Goal: Task Accomplishment & Management: Use online tool/utility

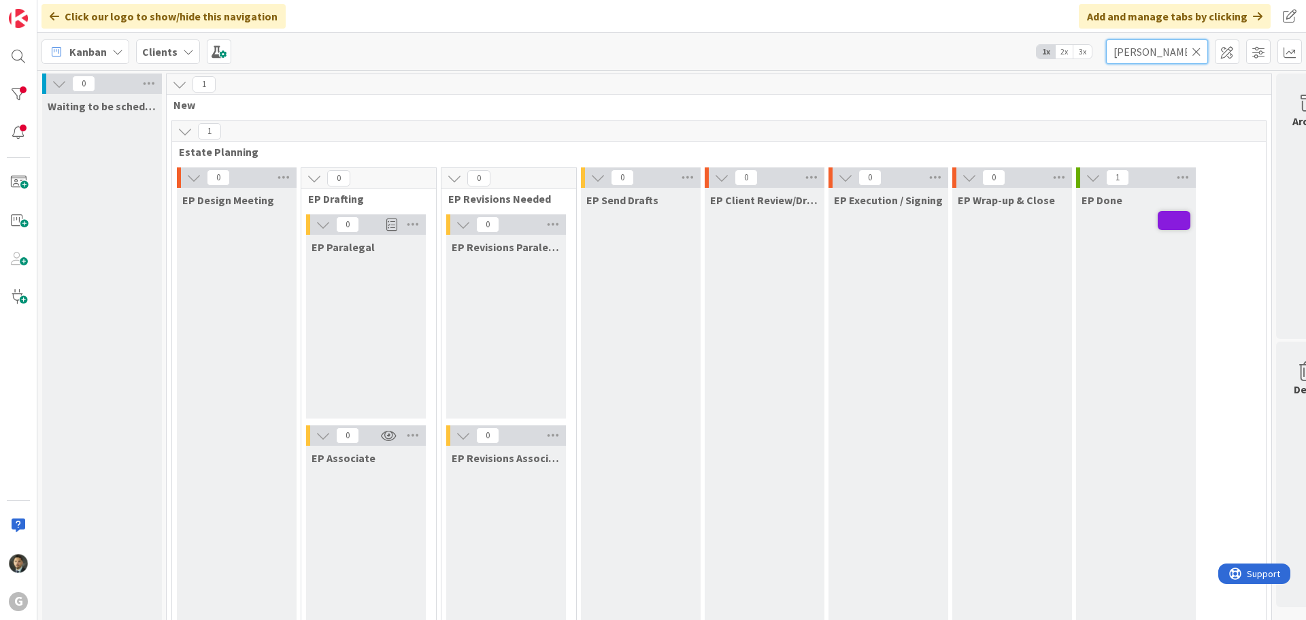
drag, startPoint x: 1172, startPoint y: 56, endPoint x: 1043, endPoint y: 62, distance: 129.4
click at [1043, 62] on div "Kanban Clients 1x 2x 3x smallwood" at bounding box center [671, 51] width 1268 height 37
type input "grende"
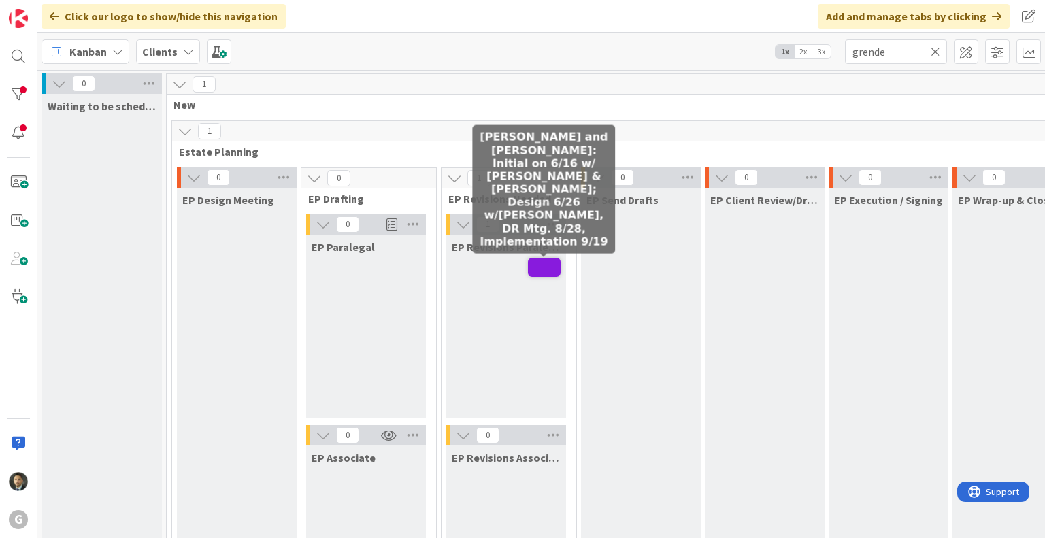
click at [543, 262] on span at bounding box center [544, 267] width 33 height 19
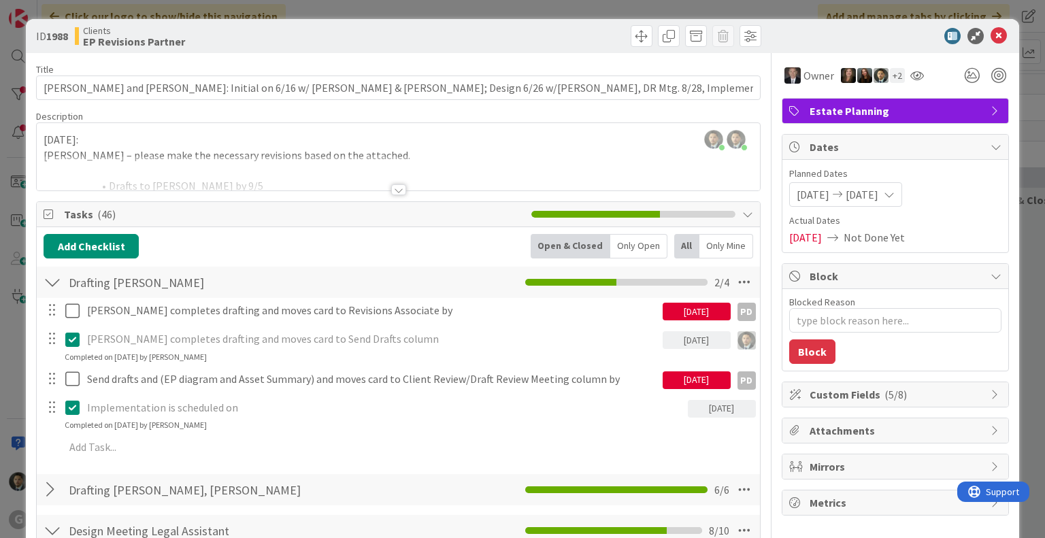
type textarea "x"
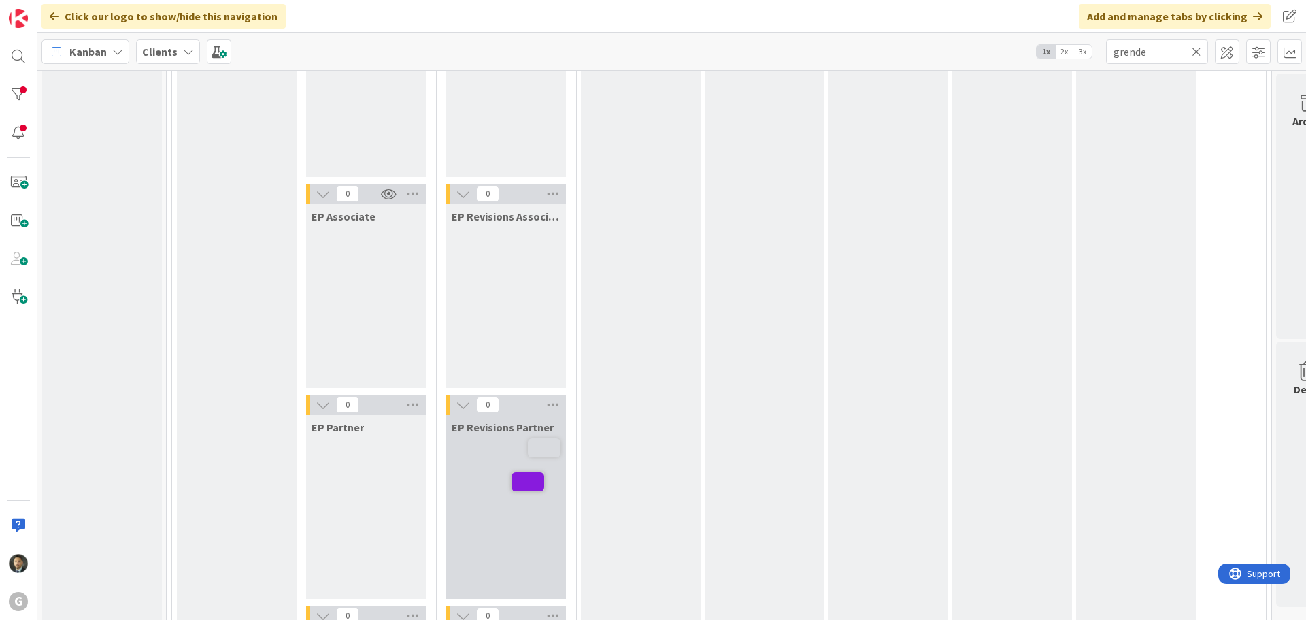
scroll to position [277, 0]
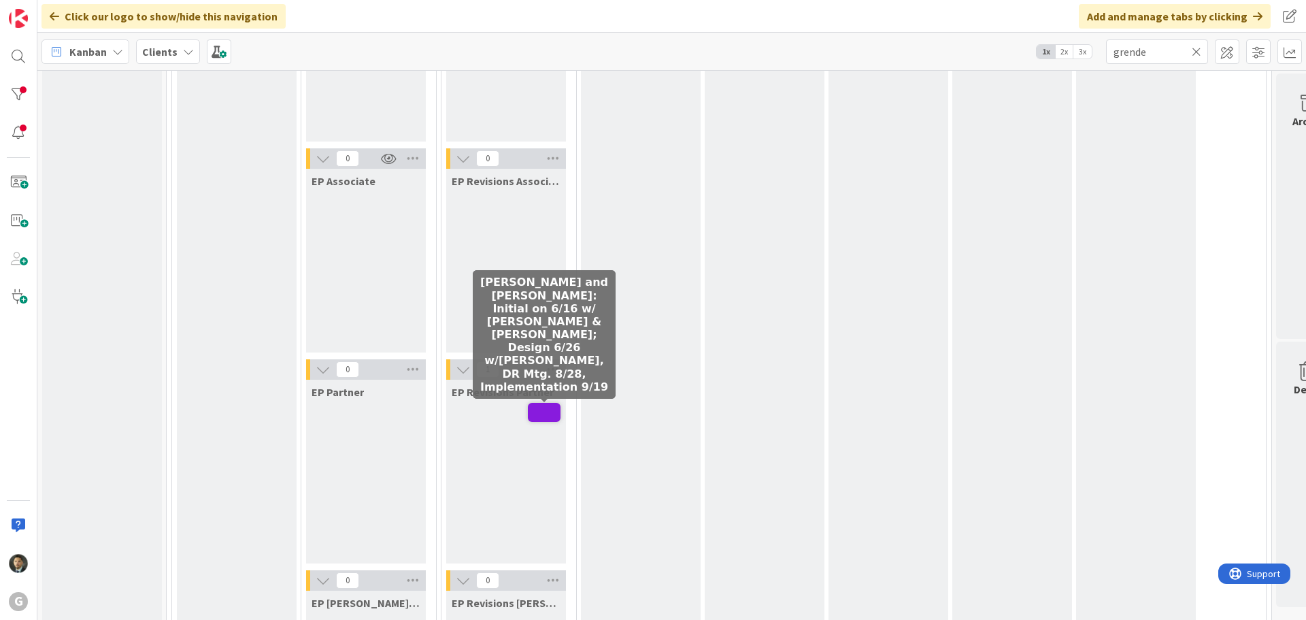
click at [535, 409] on span at bounding box center [544, 412] width 33 height 19
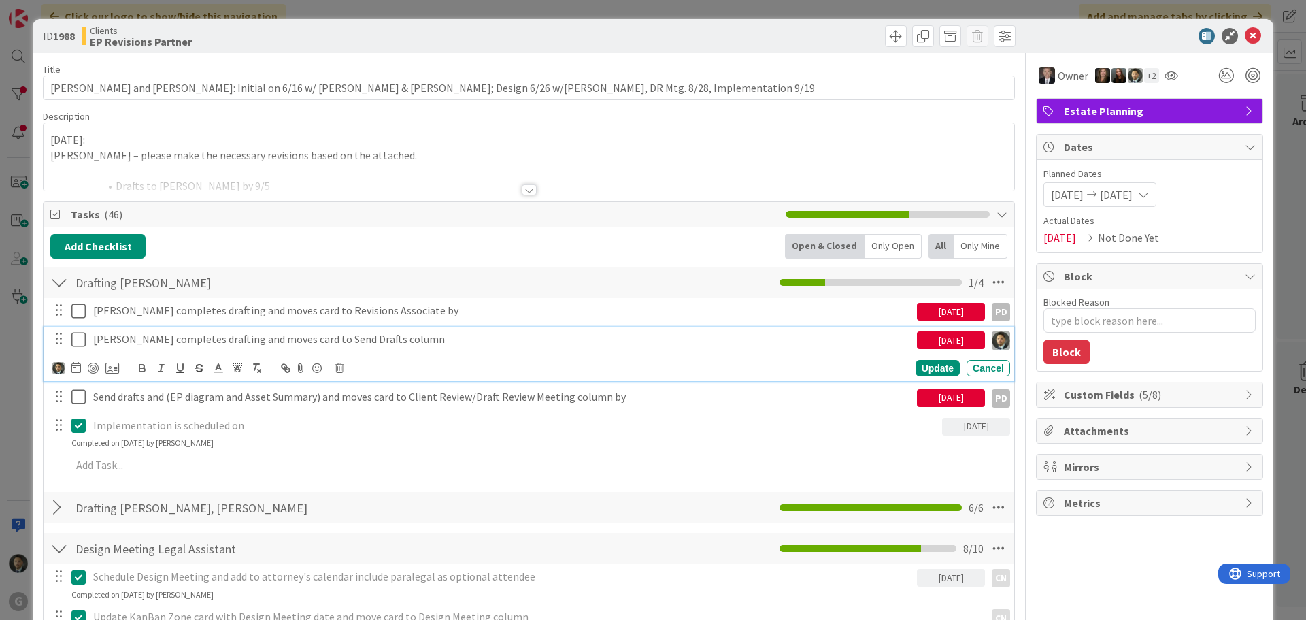
click at [73, 341] on icon at bounding box center [78, 339] width 14 height 16
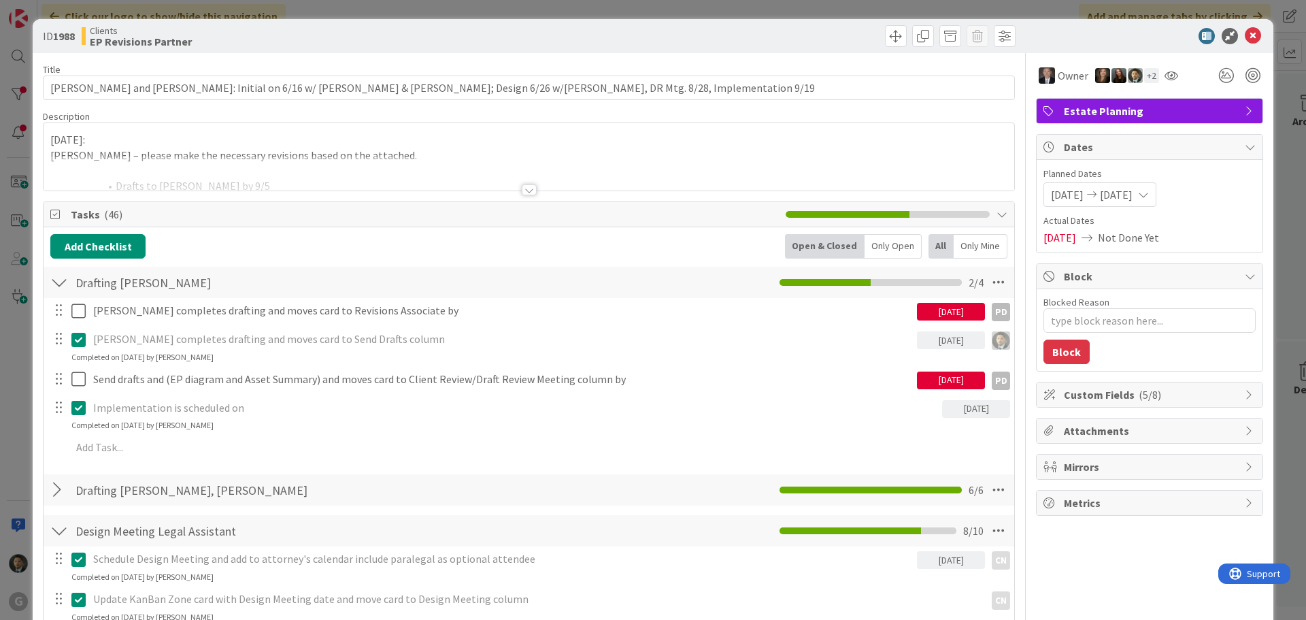
type textarea "x"
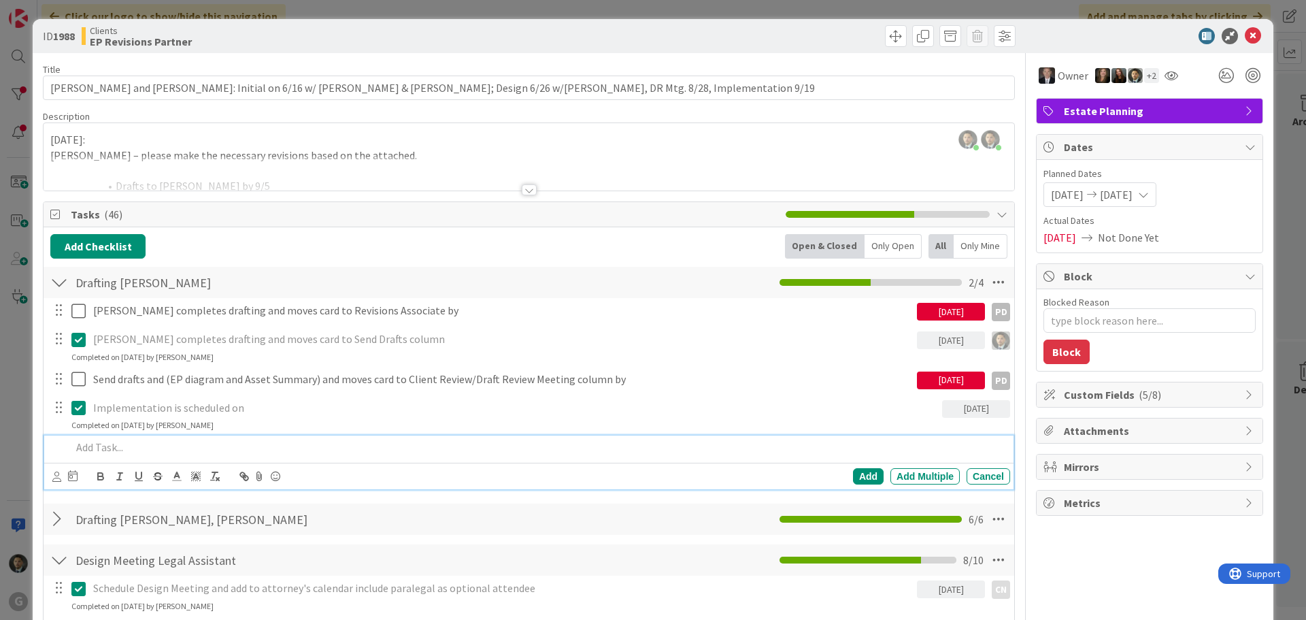
click at [168, 448] on p at bounding box center [537, 447] width 933 height 16
click at [69, 473] on icon at bounding box center [73, 475] width 10 height 11
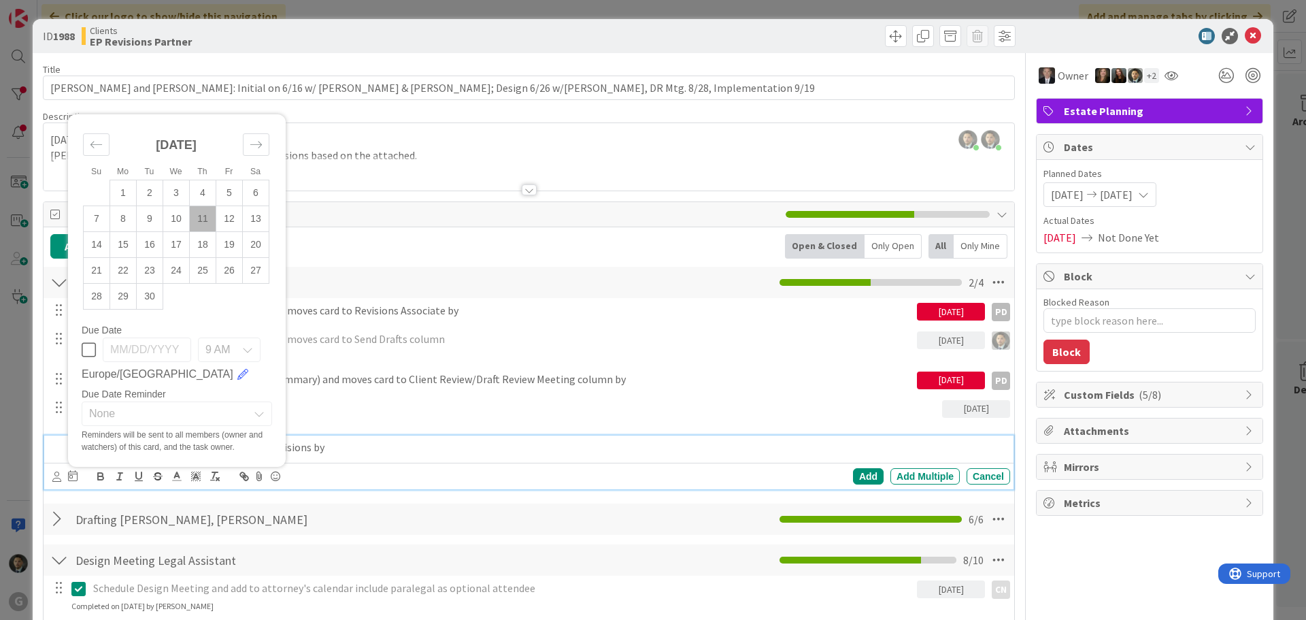
click at [202, 223] on td "11" at bounding box center [203, 219] width 27 height 26
click at [476, 412] on p "Implementation is scheduled on" at bounding box center [514, 408] width 843 height 16
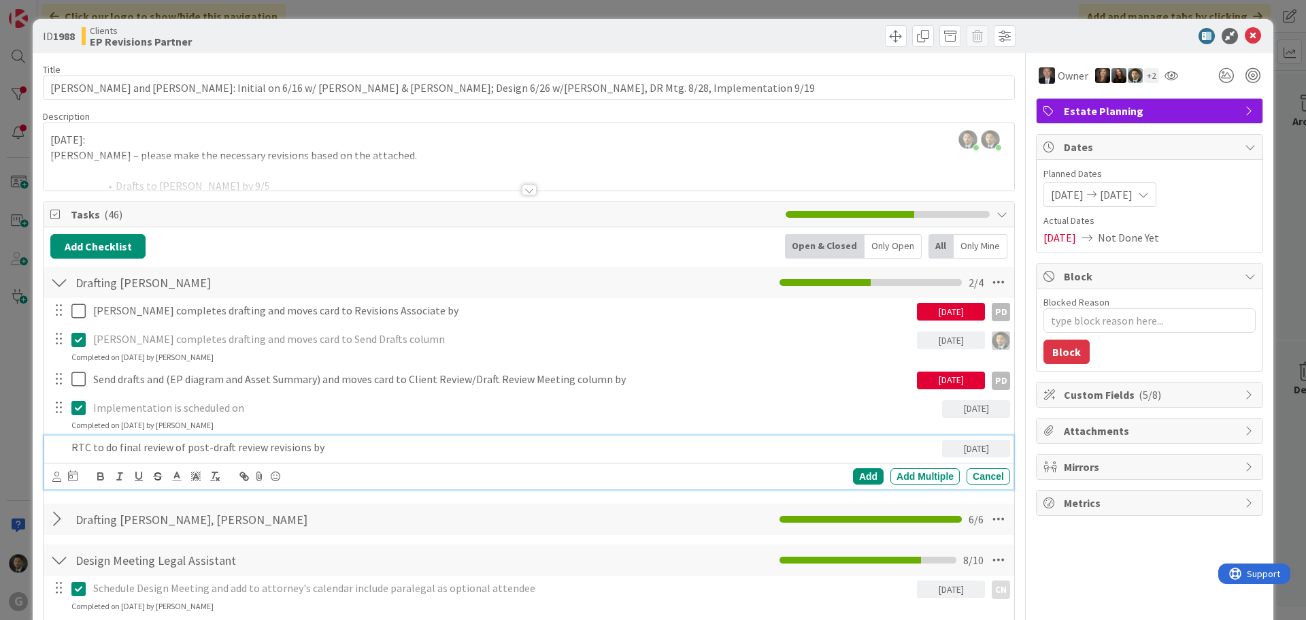
click at [216, 458] on div "RTC to do final review of post-draft review revisions by" at bounding box center [504, 447] width 876 height 24
click at [57, 477] on icon at bounding box center [56, 476] width 9 height 10
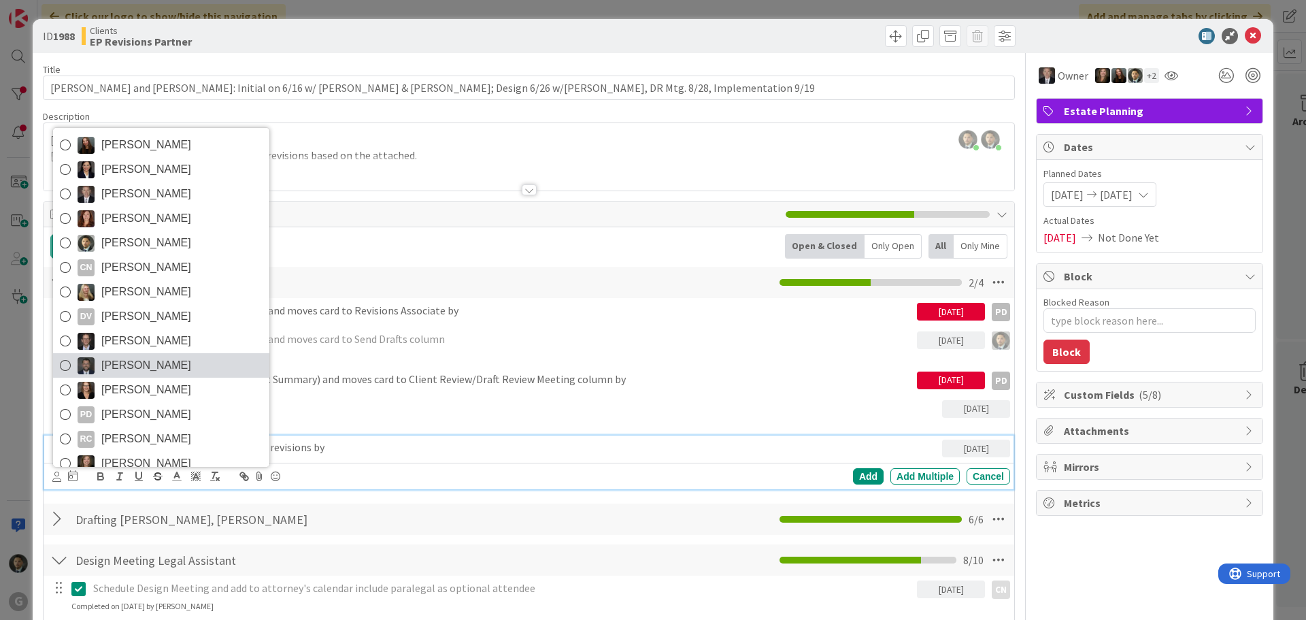
scroll to position [48, 0]
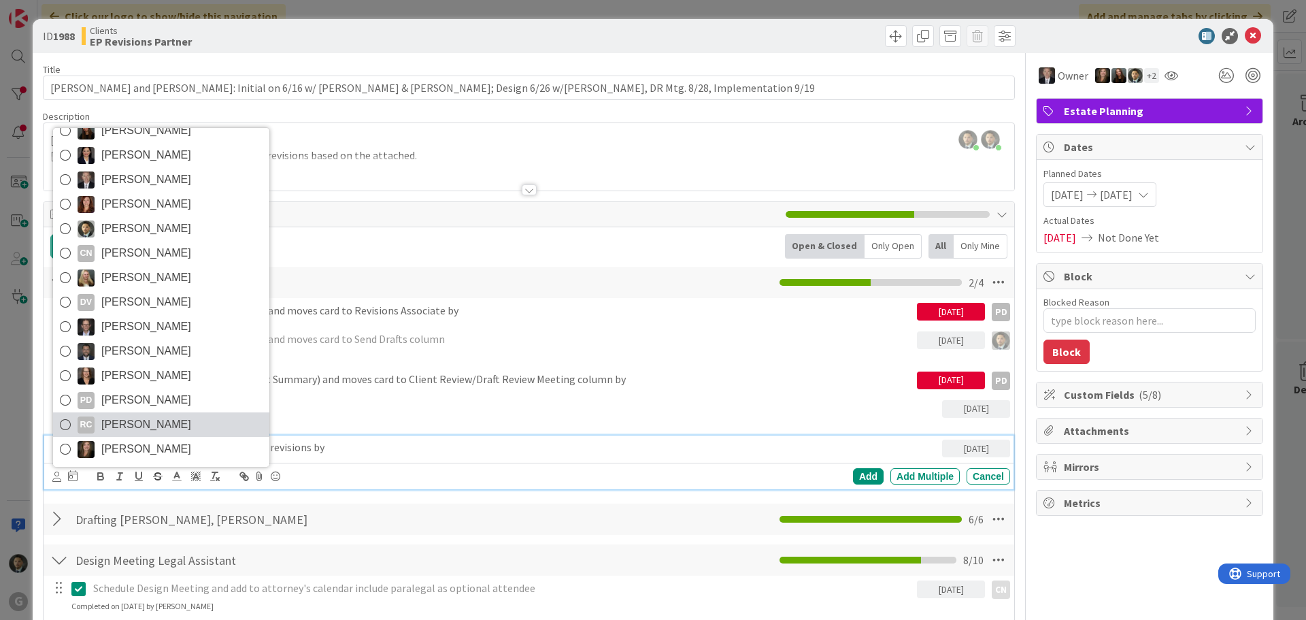
click at [147, 425] on span "[PERSON_NAME]" at bounding box center [146, 424] width 90 height 20
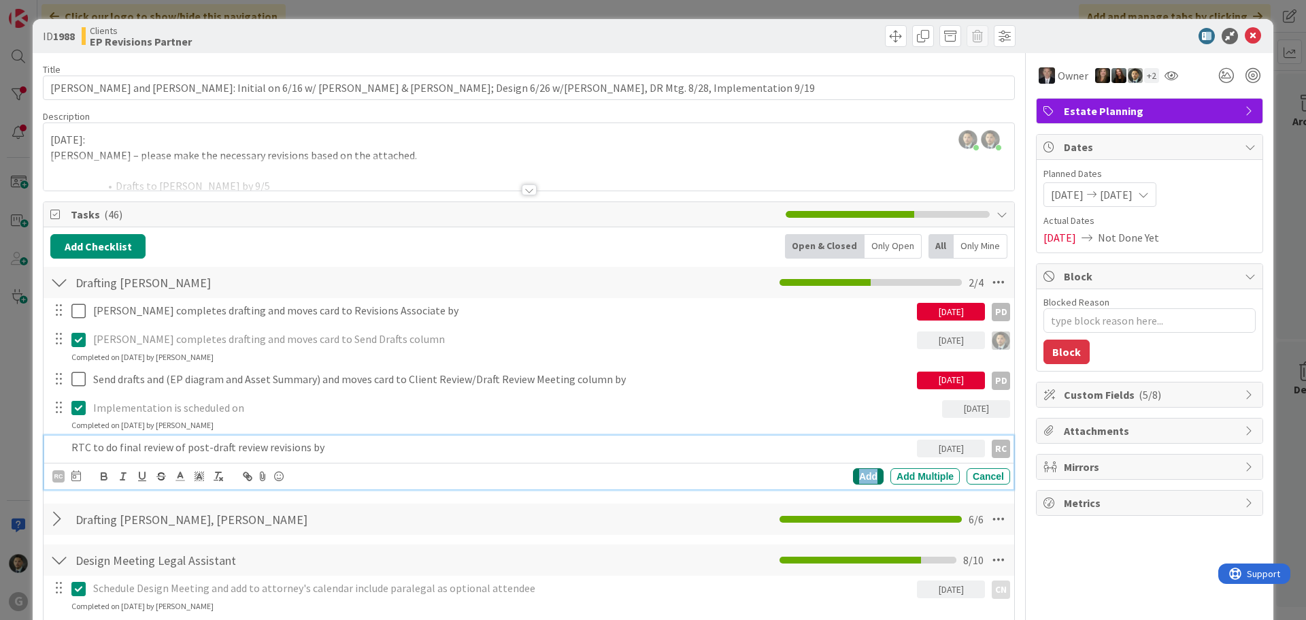
click at [854, 473] on div "Add" at bounding box center [868, 476] width 31 height 16
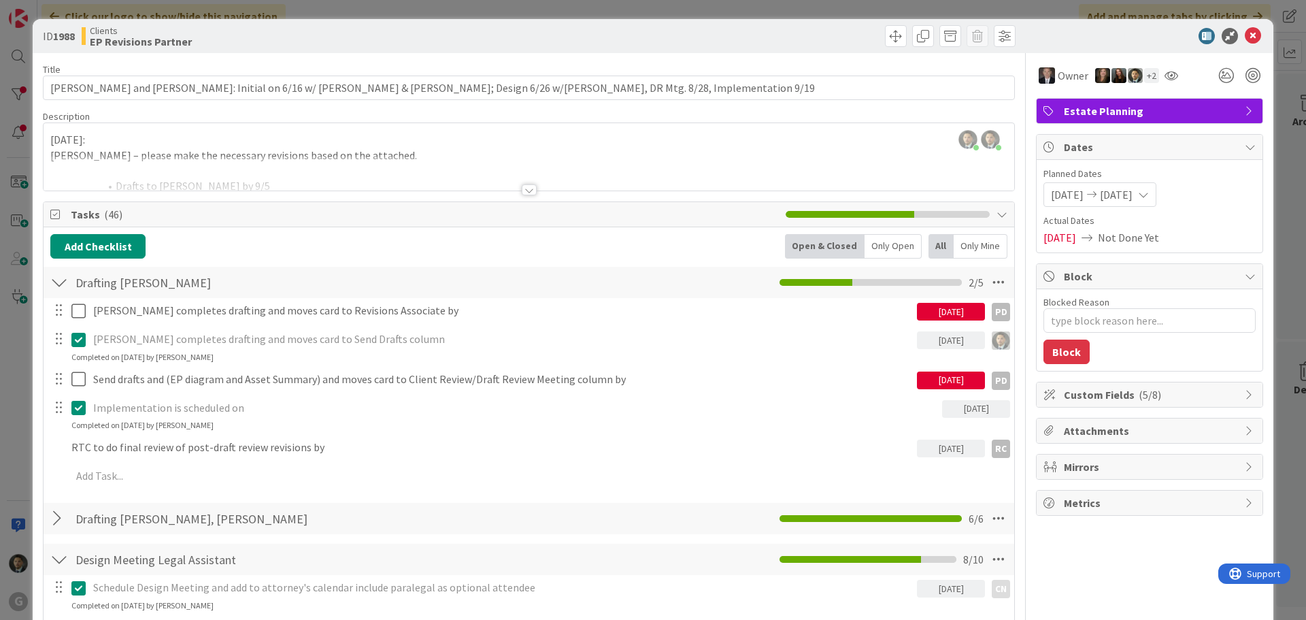
type textarea "x"
click at [792, 14] on div "ID 1988 Clients EP Revisions Partner Title 116 / 128 [PERSON_NAME] and [PERSON_…" at bounding box center [653, 310] width 1306 height 620
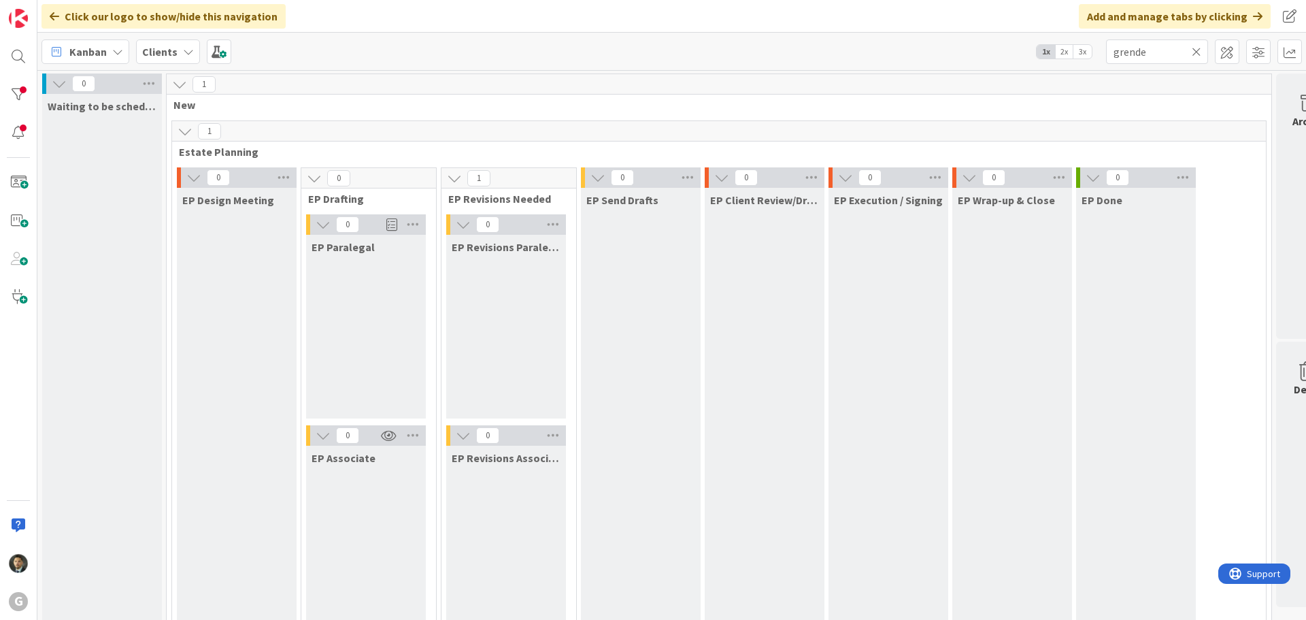
click at [1200, 54] on icon at bounding box center [1196, 52] width 10 height 12
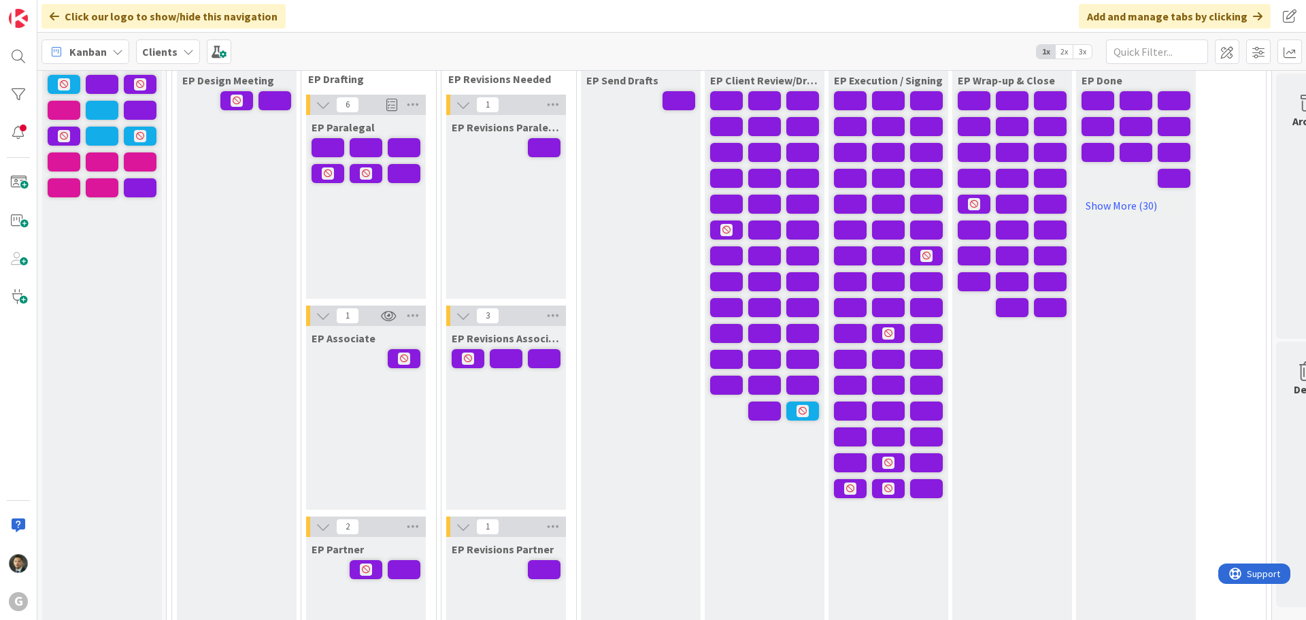
scroll to position [136, 0]
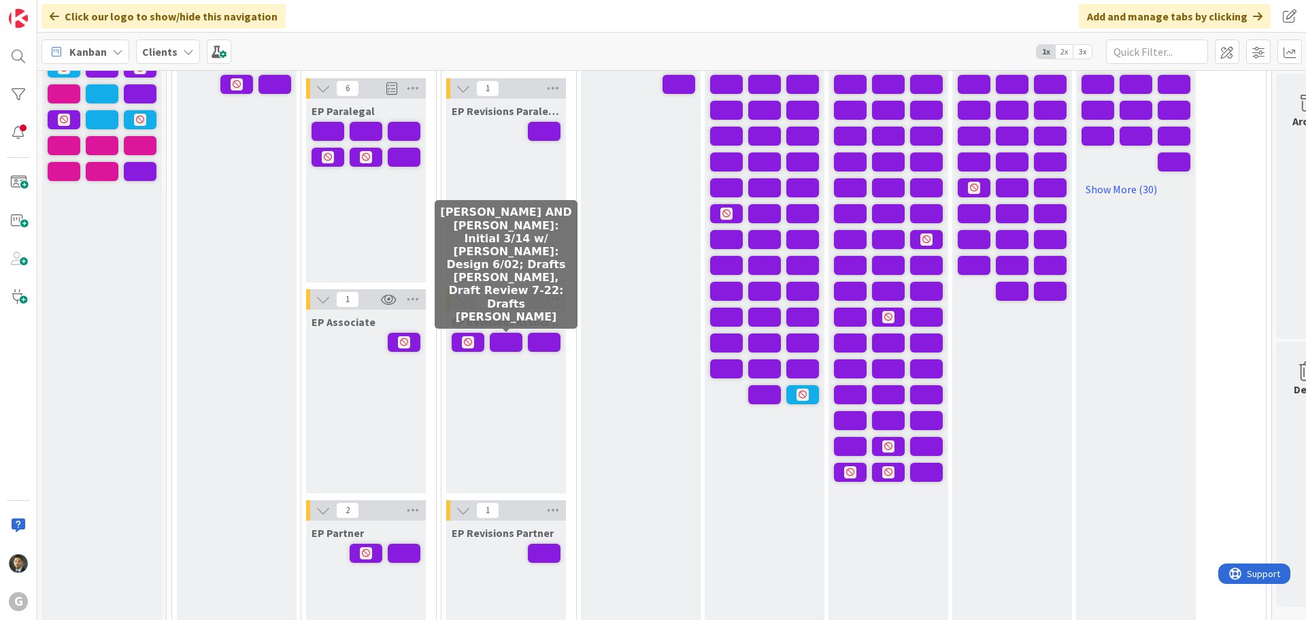
click at [512, 343] on span at bounding box center [506, 342] width 33 height 19
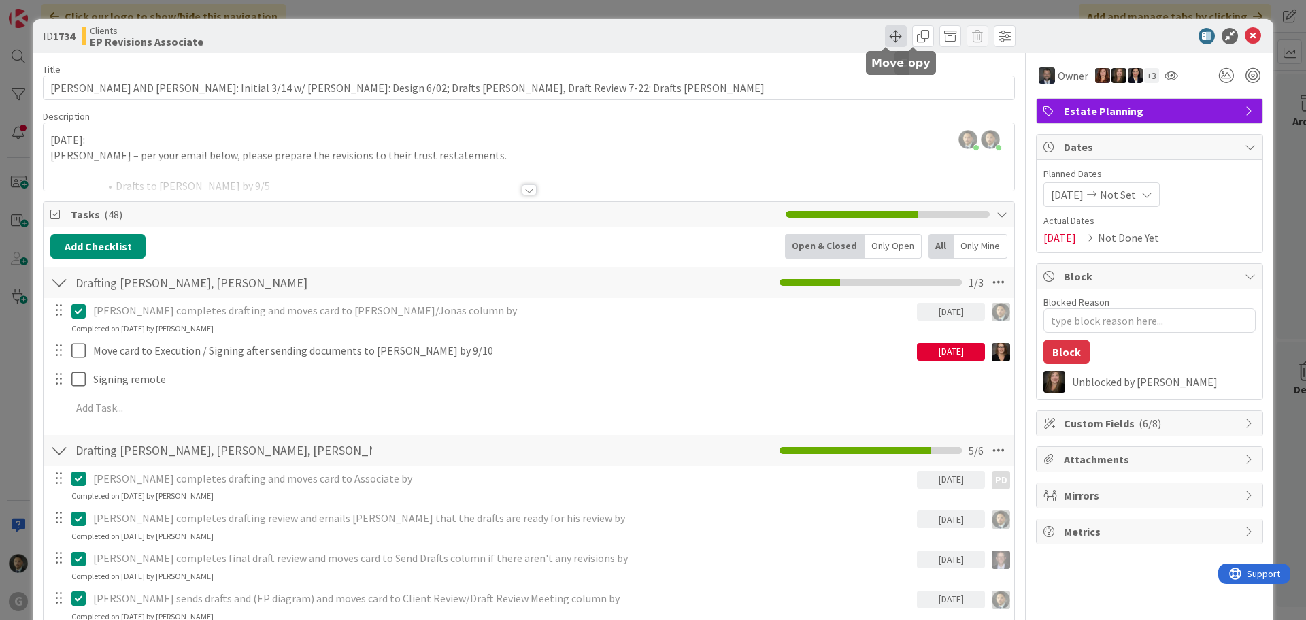
click at [886, 41] on span at bounding box center [896, 36] width 22 height 22
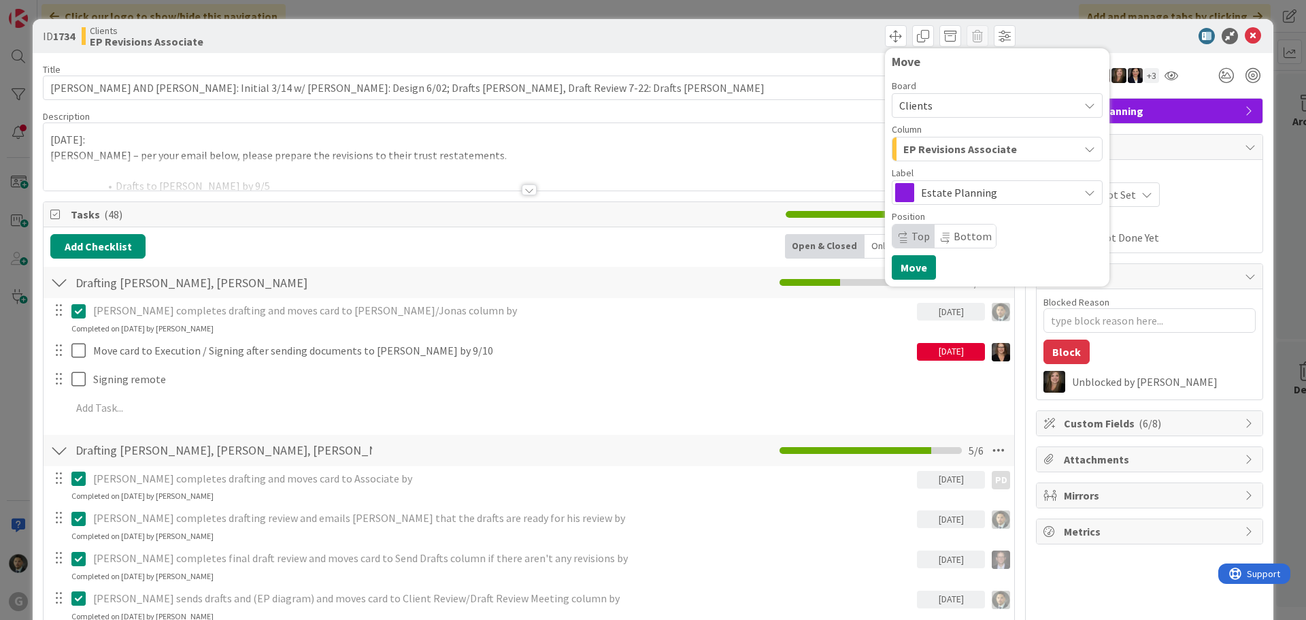
click at [931, 149] on span "EP Revisions Associate" at bounding box center [960, 149] width 114 height 18
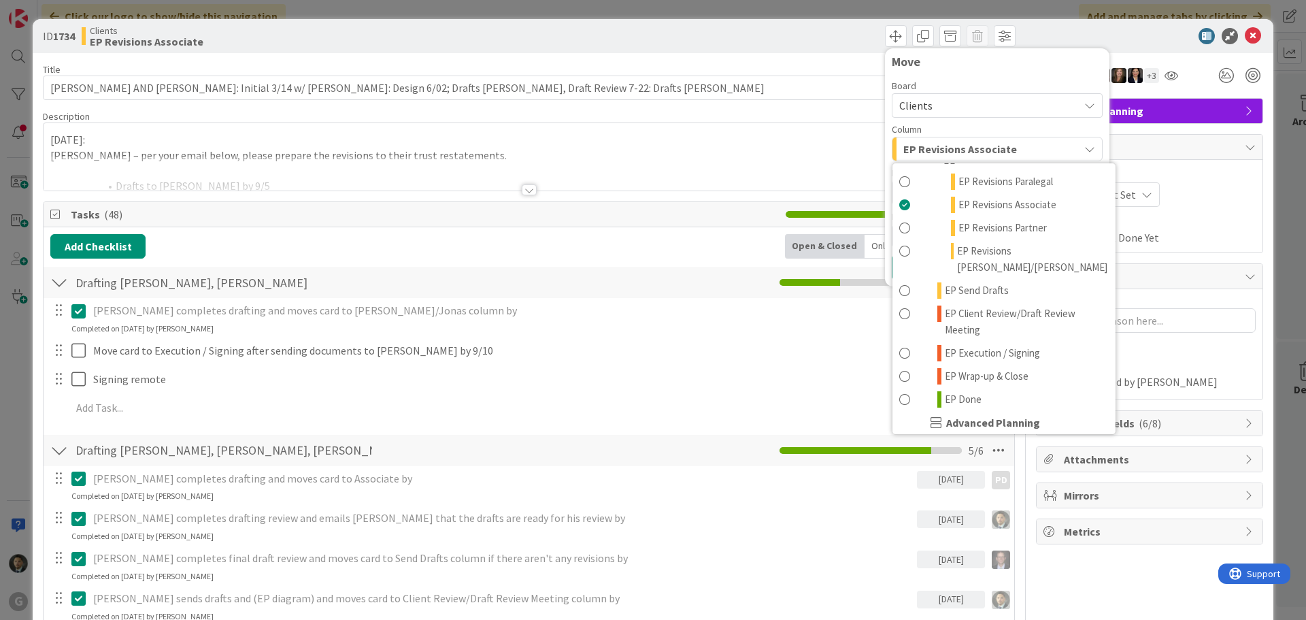
scroll to position [272, 0]
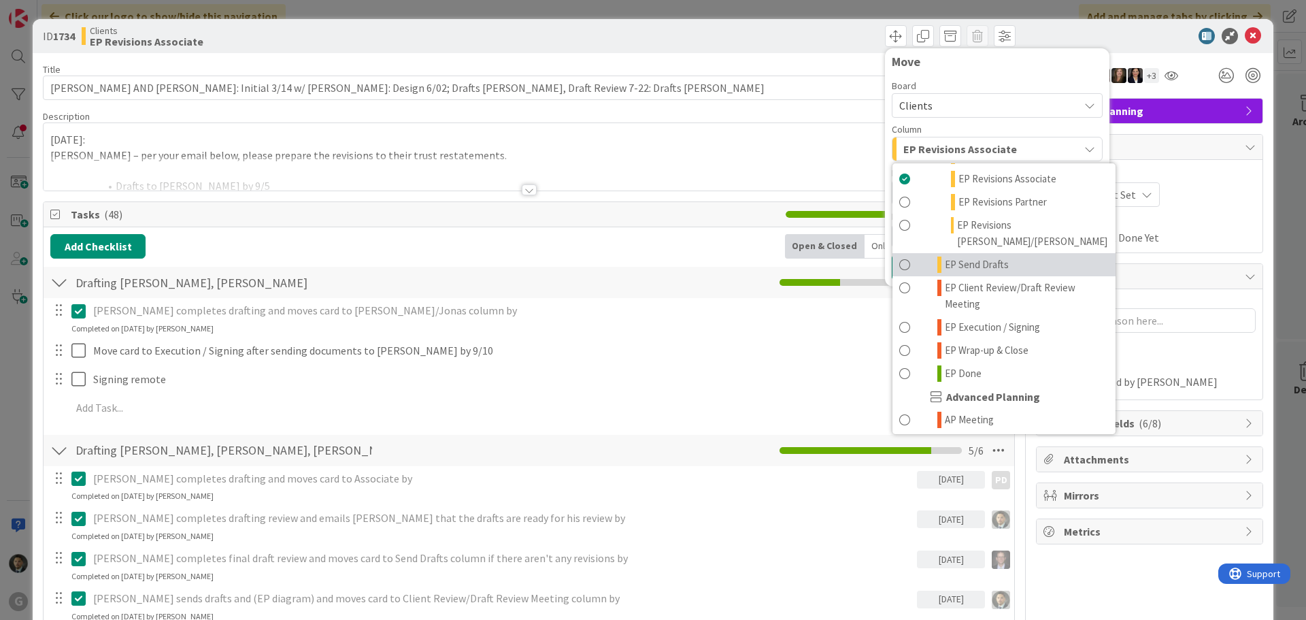
click at [967, 256] on span "EP Send Drafts" at bounding box center [977, 264] width 64 height 16
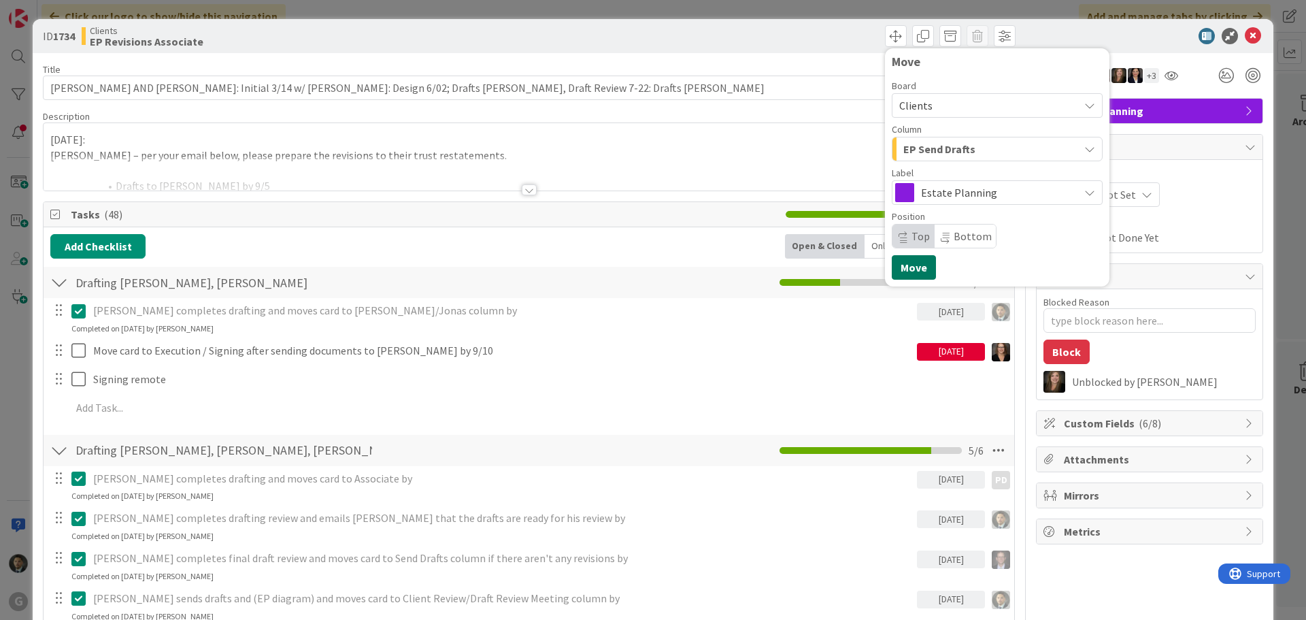
click at [892, 262] on button "Move" at bounding box center [914, 267] width 44 height 24
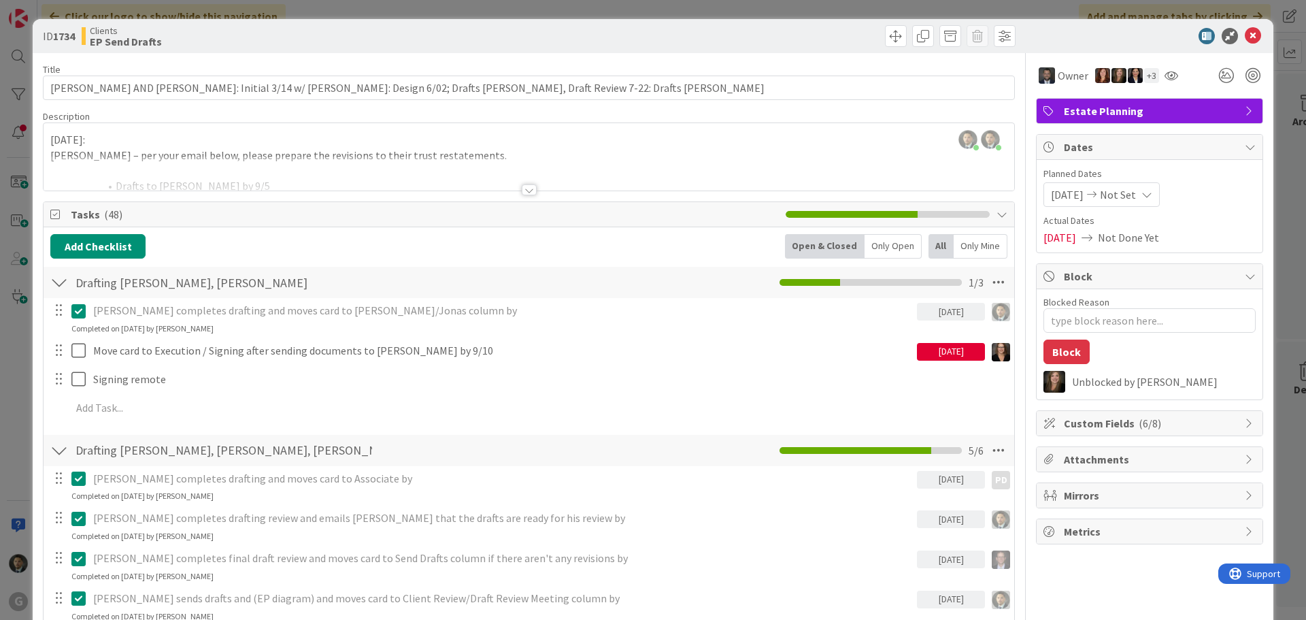
click at [670, 6] on div "ID 1734 Clients EP Send Drafts Move Move Title 127 / 128 [PERSON_NAME] AND [PER…" at bounding box center [653, 310] width 1306 height 620
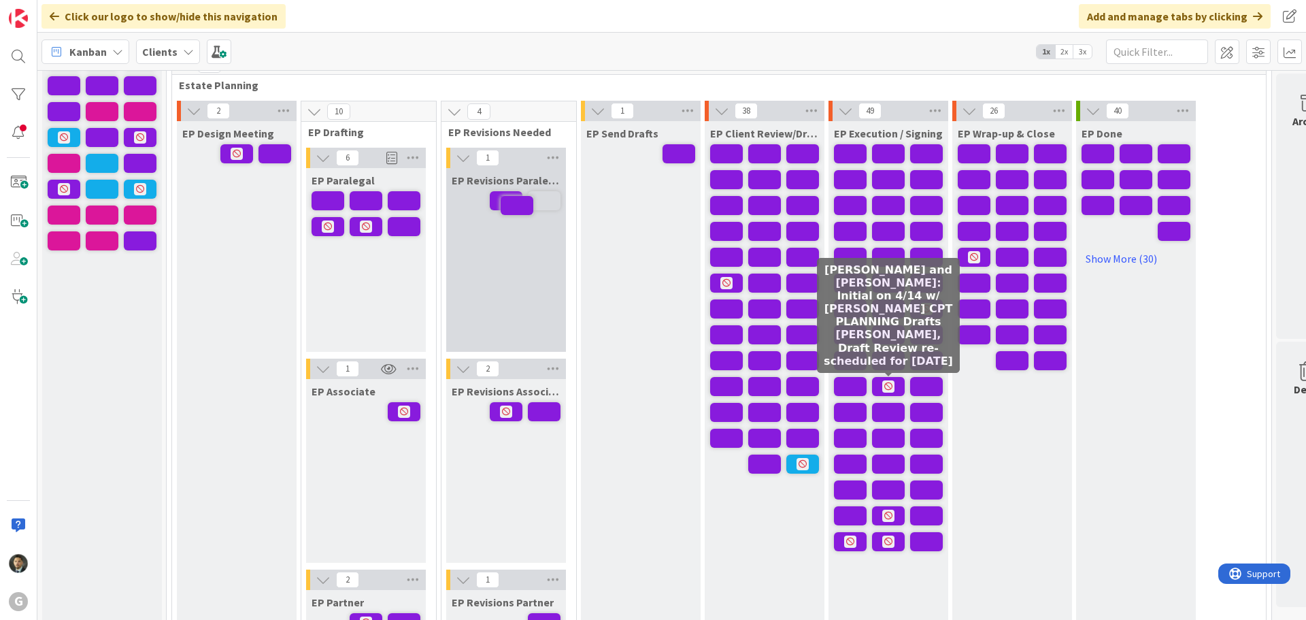
scroll to position [61, 0]
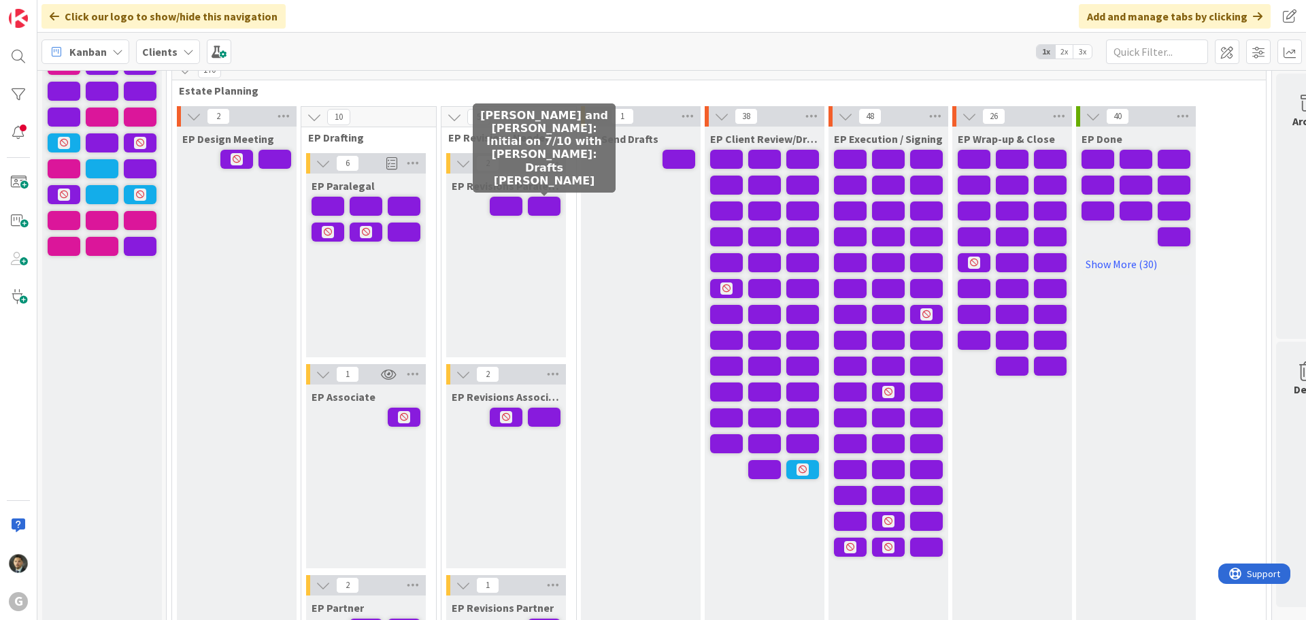
click at [538, 203] on span at bounding box center [544, 206] width 33 height 19
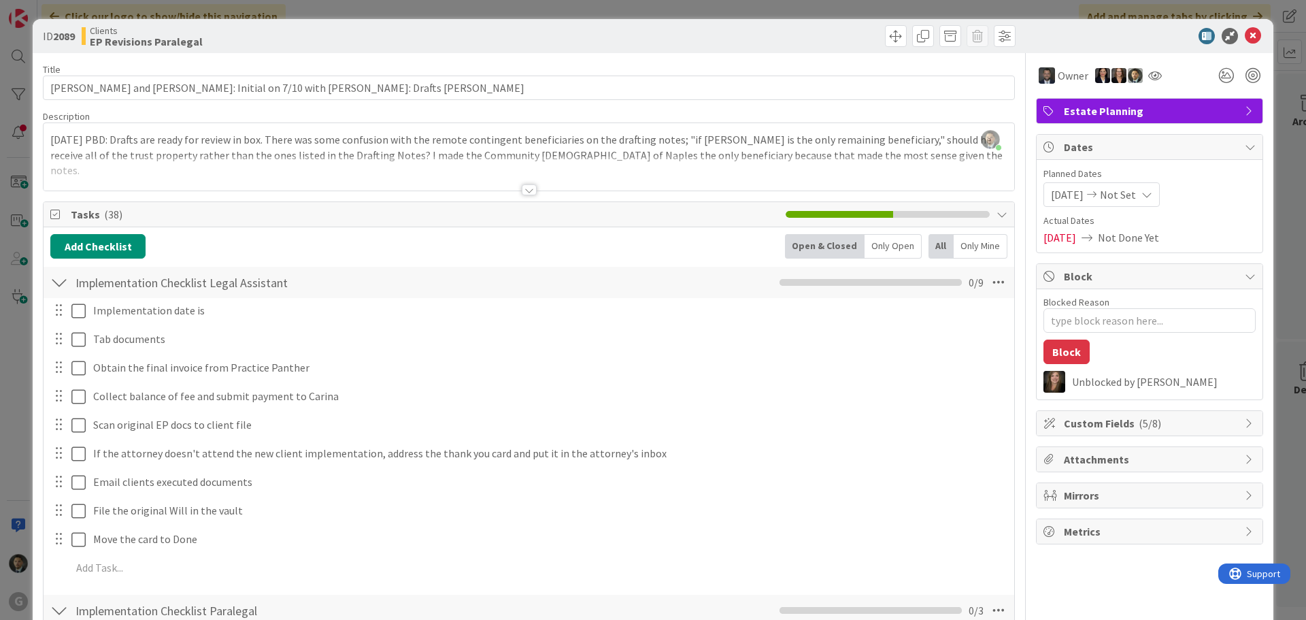
click at [713, 10] on div "ID 2089 Clients EP Revisions Paralegal Title 70 / 128 [PERSON_NAME] and [PERSON…" at bounding box center [653, 310] width 1306 height 620
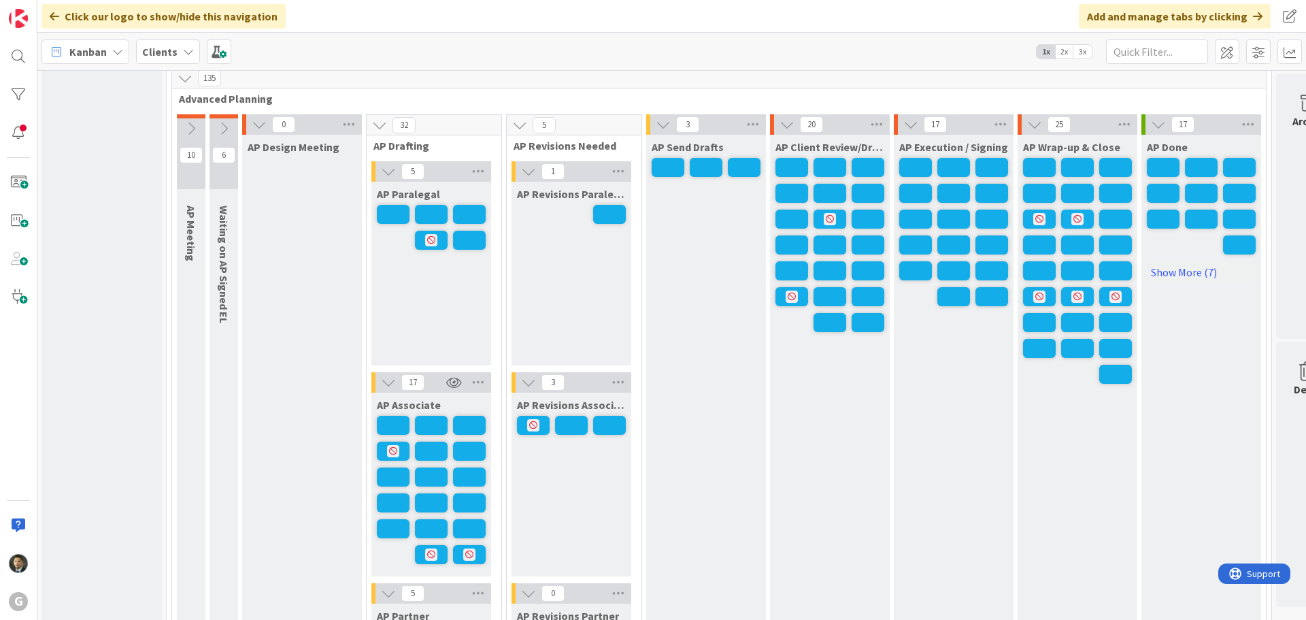
scroll to position [1020, 0]
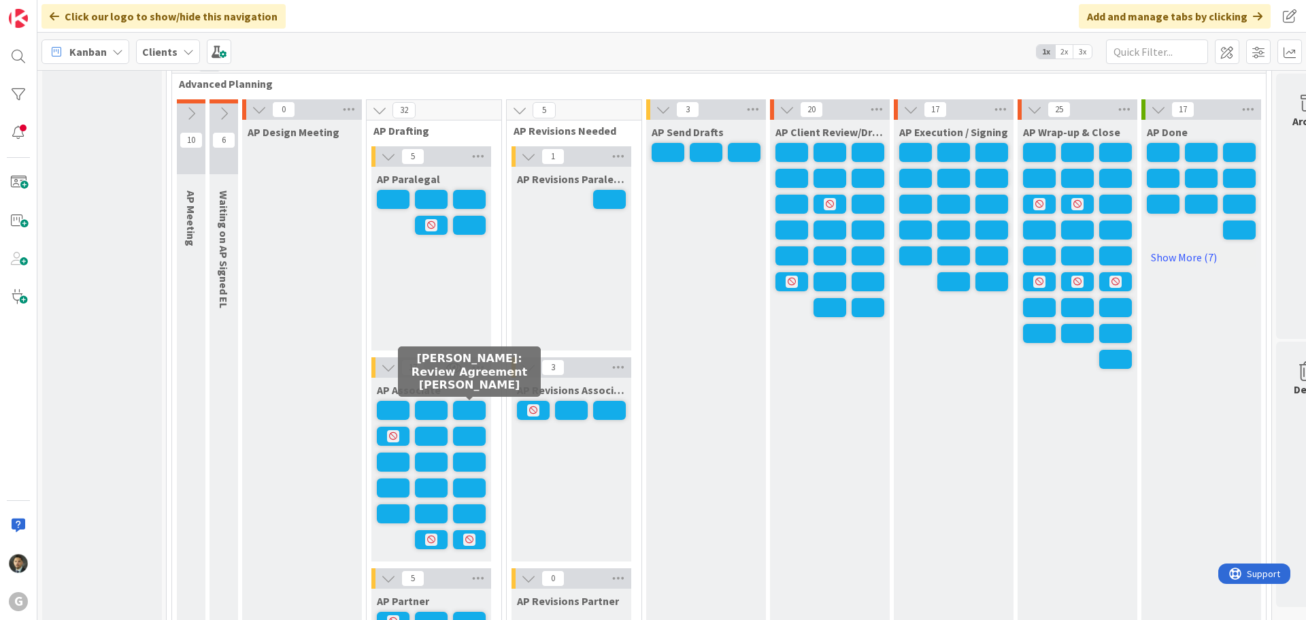
click at [464, 405] on span at bounding box center [469, 410] width 33 height 19
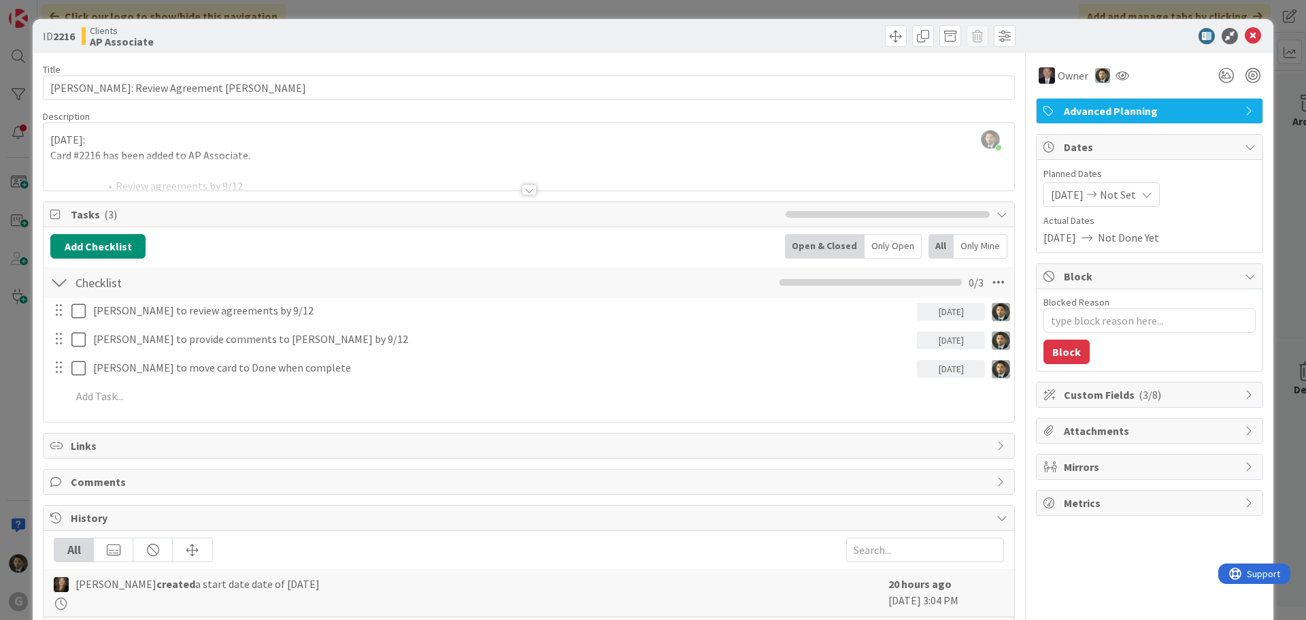
click at [522, 190] on div at bounding box center [529, 189] width 15 height 11
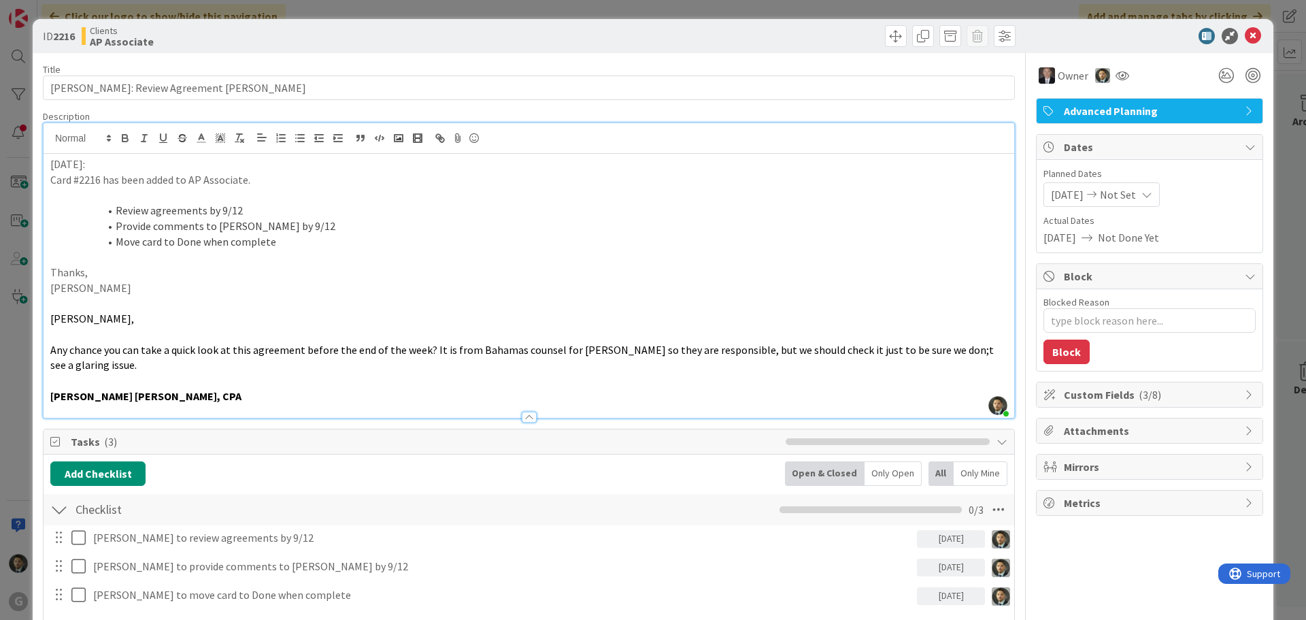
type textarea "x"
